Goal: Task Accomplishment & Management: Use online tool/utility

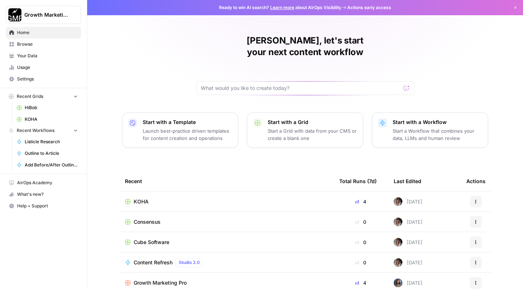
click at [38, 45] on span "Browse" at bounding box center [47, 44] width 61 height 7
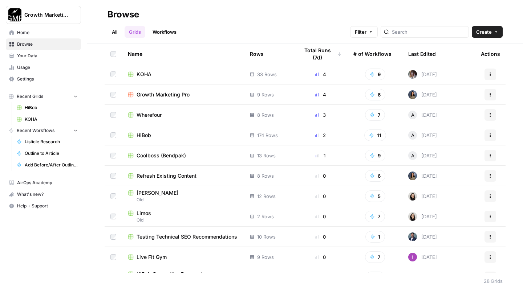
click at [146, 71] on span "KOHA" at bounding box center [143, 74] width 15 height 7
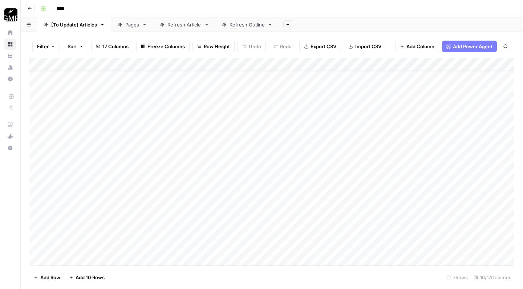
scroll to position [38, 0]
click at [246, 23] on div "Refresh Outline" at bounding box center [246, 24] width 35 height 7
click at [142, 237] on div "Add Column" at bounding box center [271, 163] width 485 height 210
